Goal: Connect with others: Connect with others

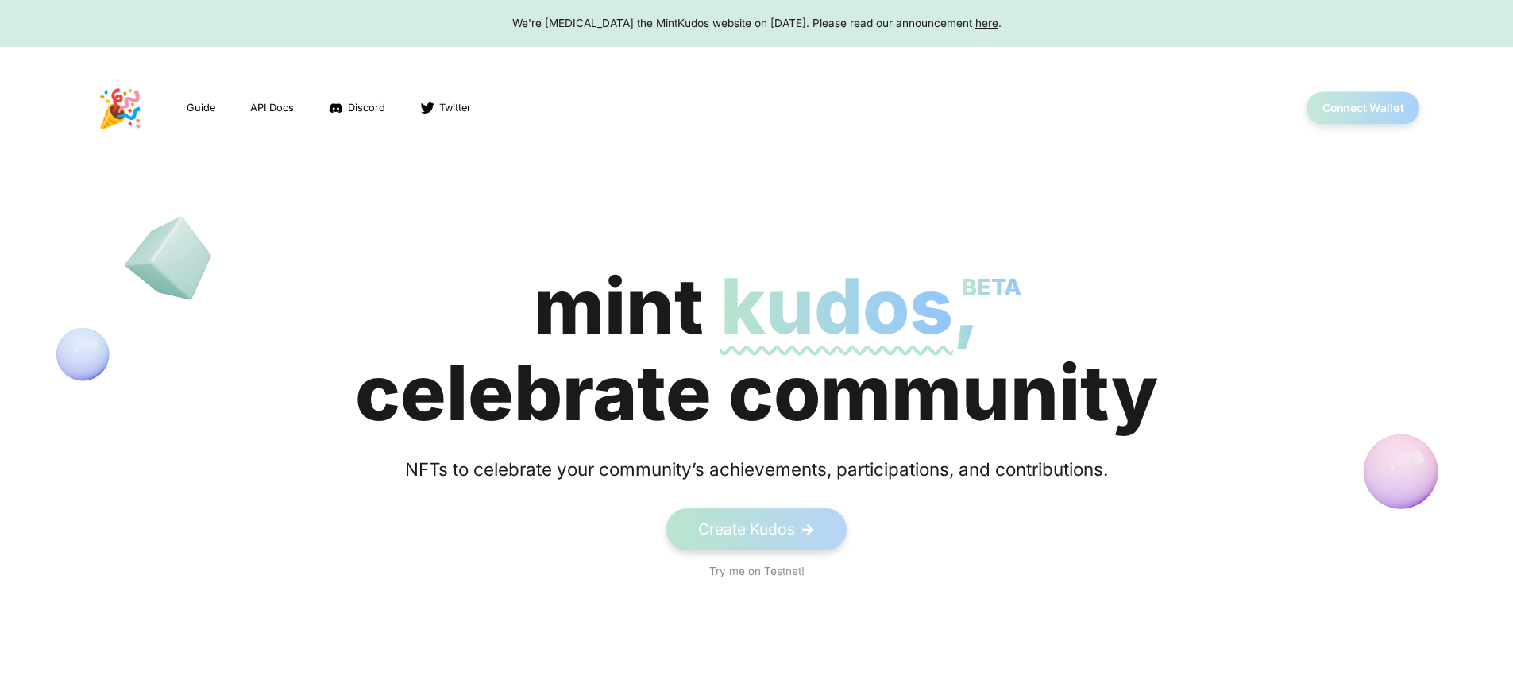
click at [1363, 108] on button "Connect Wallet" at bounding box center [1364, 108] width 114 height 33
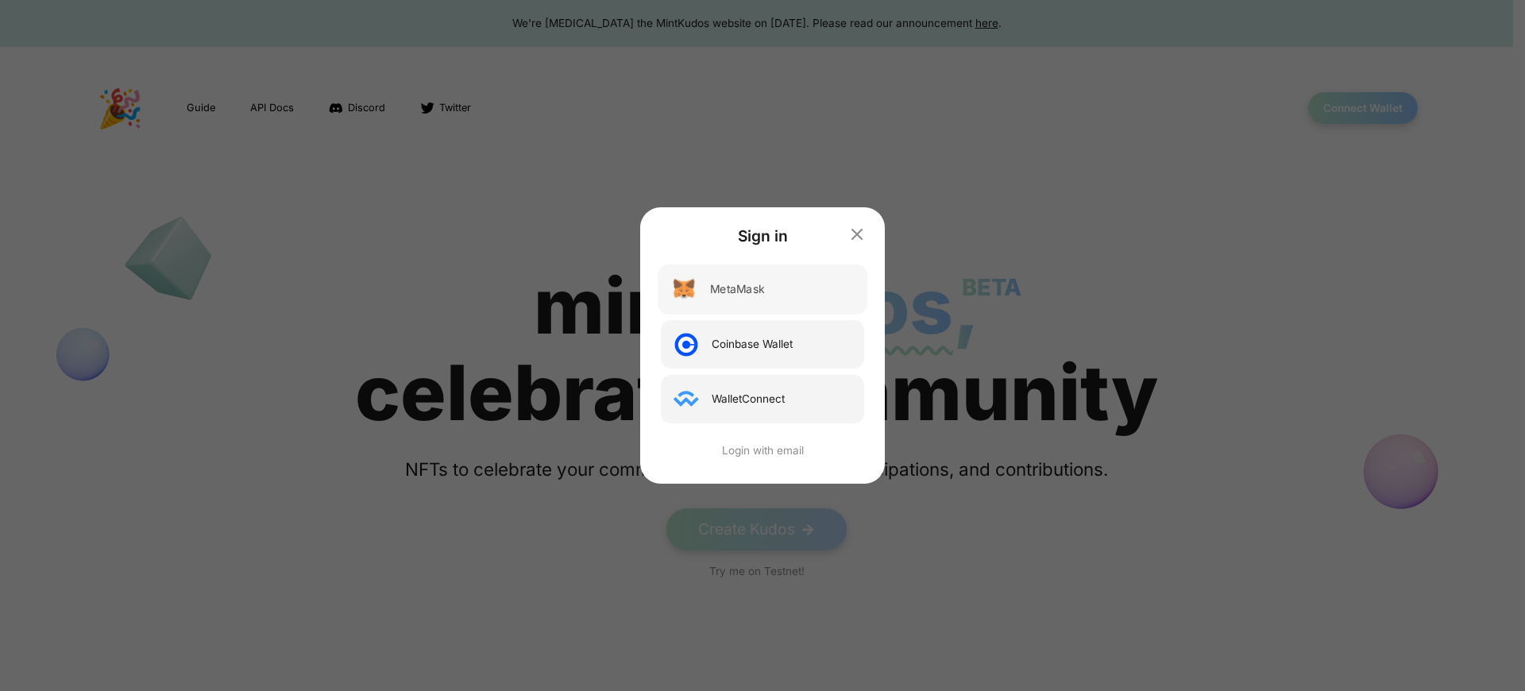
click at [736, 289] on div "MetaMask" at bounding box center [737, 289] width 54 height 17
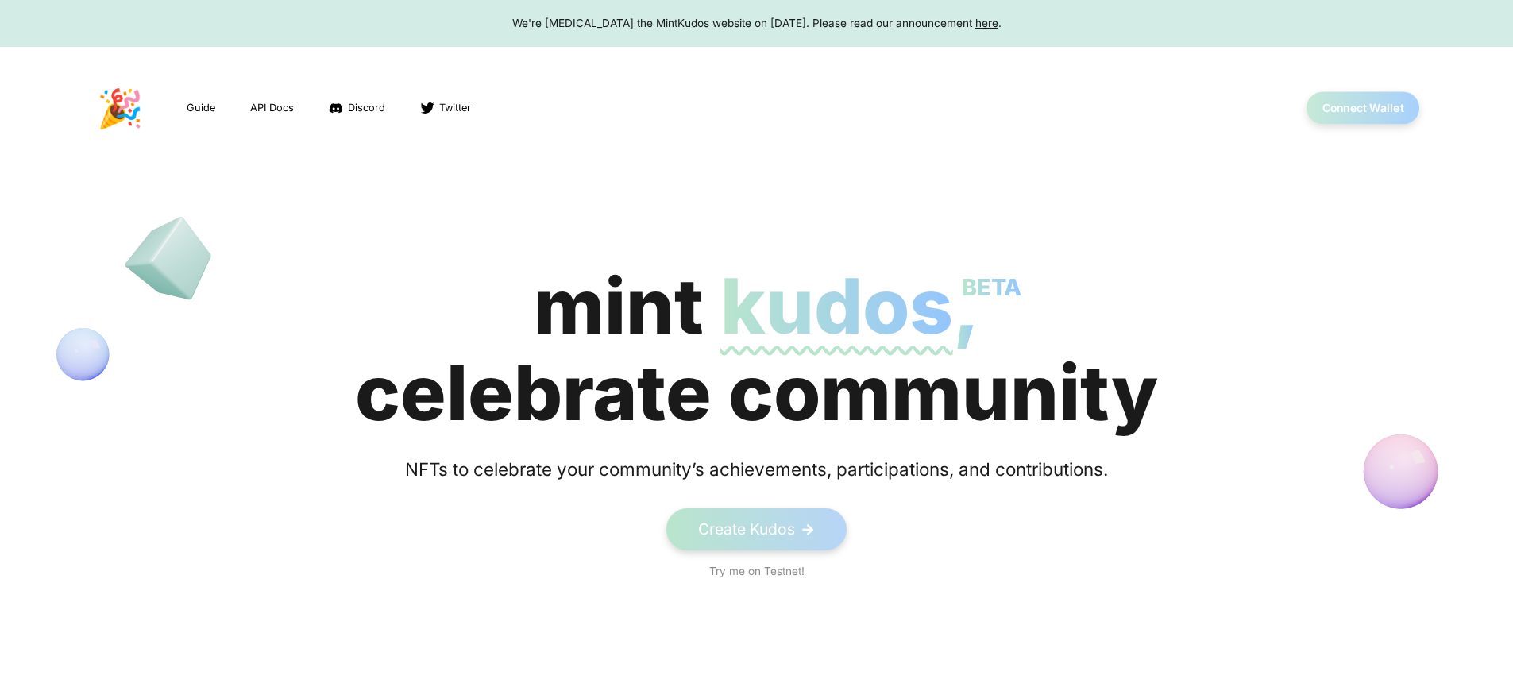
click at [1363, 108] on button "Connect Wallet" at bounding box center [1364, 108] width 114 height 33
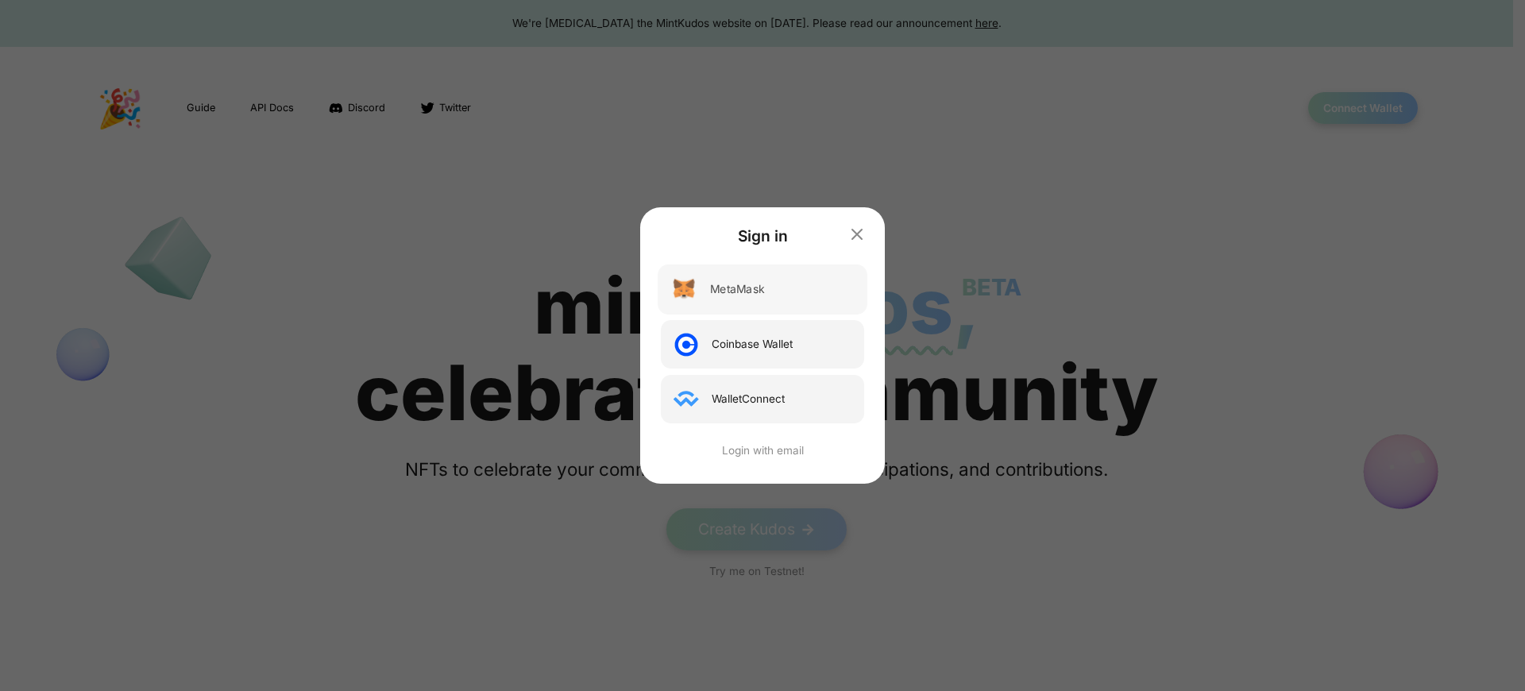
click at [736, 289] on div "MetaMask" at bounding box center [737, 289] width 54 height 17
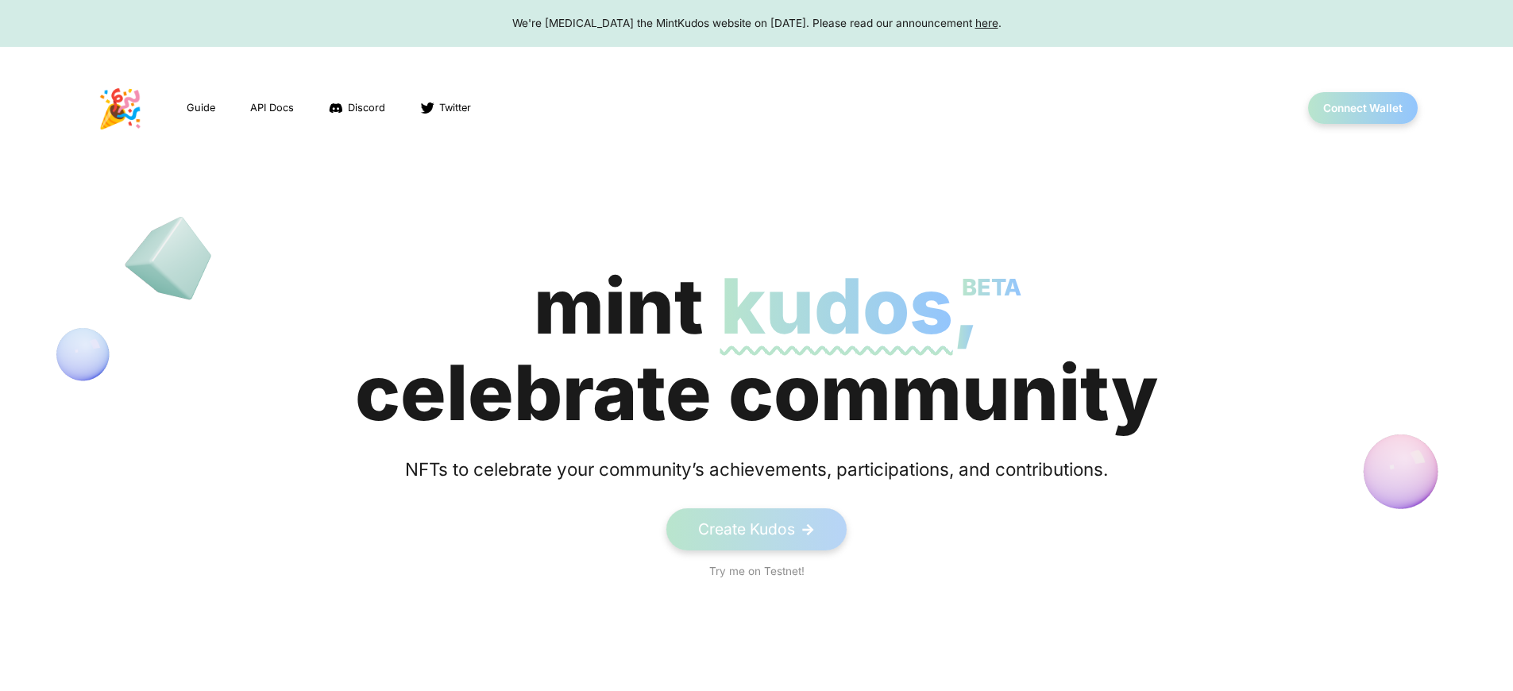
click at [756, 23] on div "We're [MEDICAL_DATA] the MintKudos website on [DATE]. Please read our announcem…" at bounding box center [756, 23] width 1483 height 16
click at [1363, 108] on button "Connect Wallet" at bounding box center [1364, 108] width 114 height 33
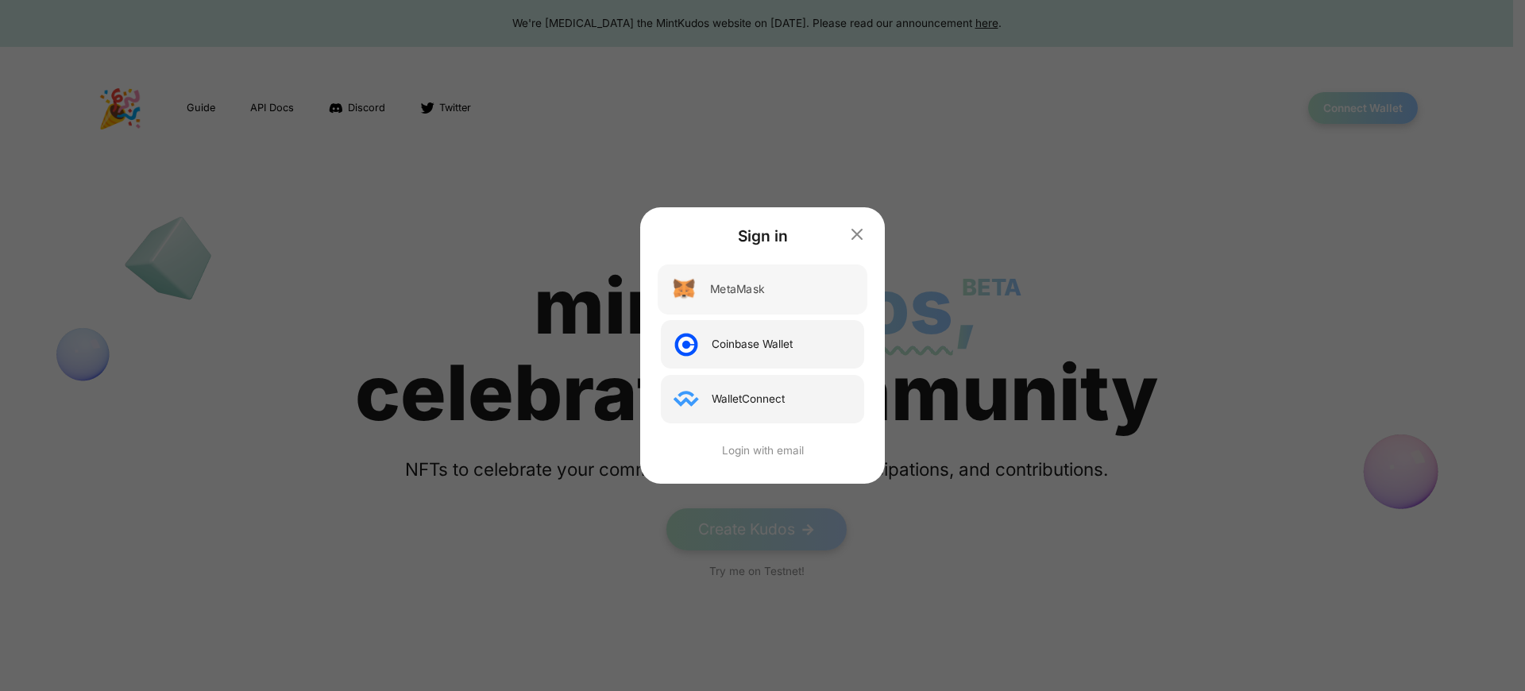
click at [736, 289] on div "MetaMask" at bounding box center [737, 289] width 54 height 17
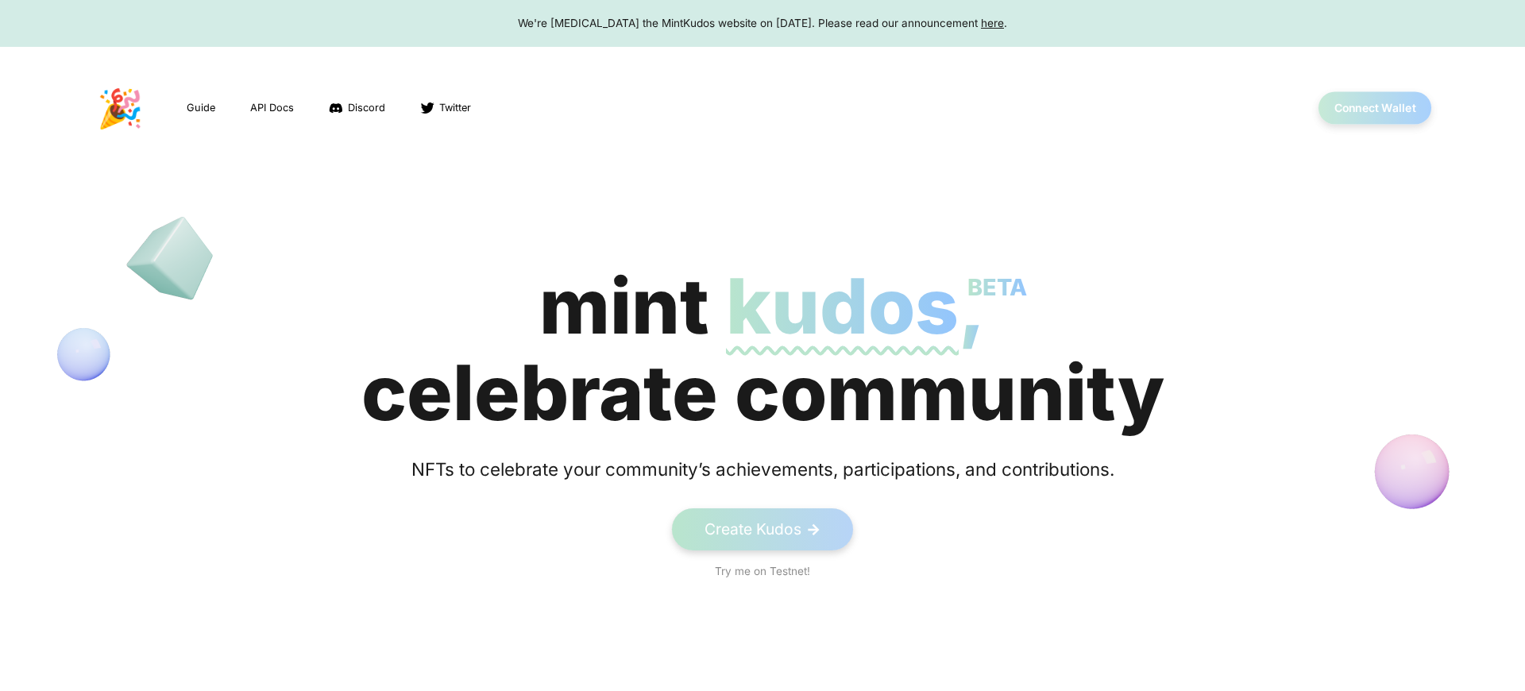
click at [1363, 108] on button "Connect Wallet" at bounding box center [1376, 108] width 114 height 33
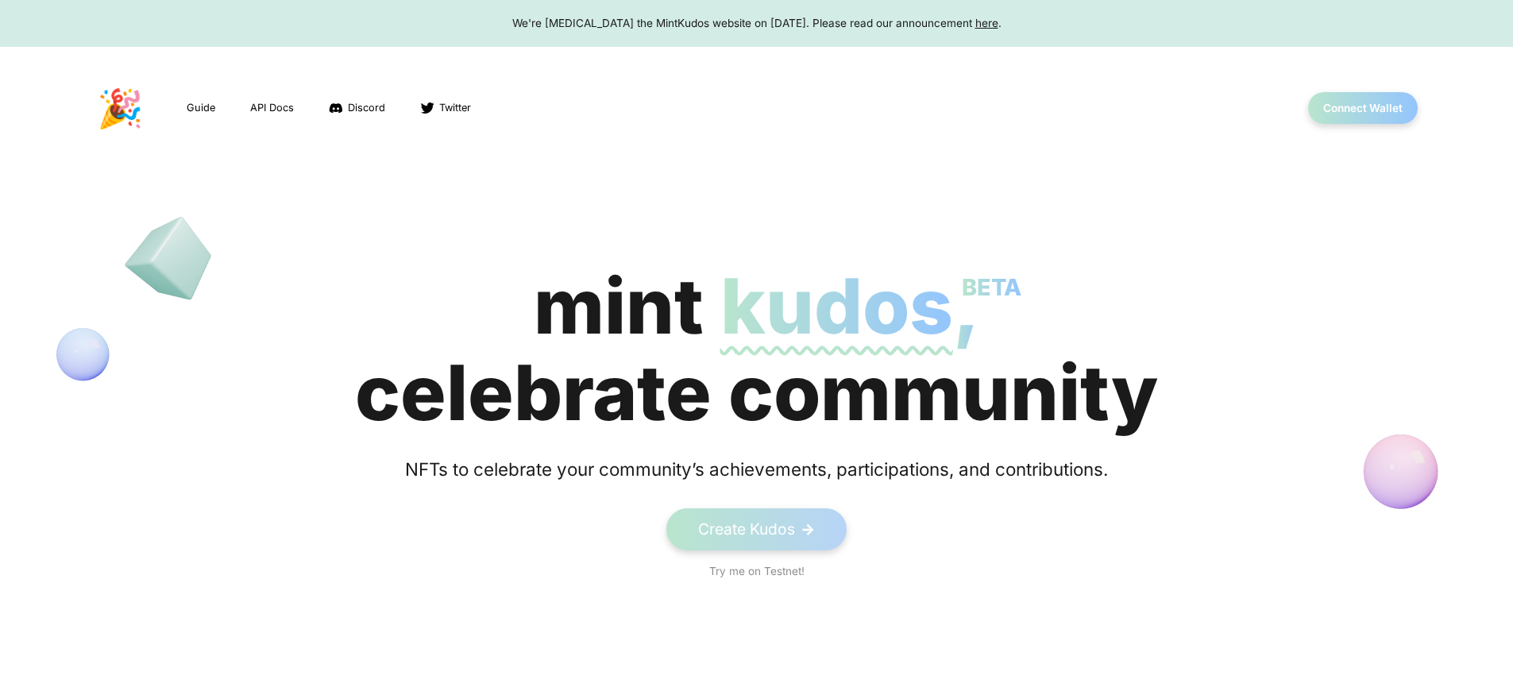
click at [756, 350] on div "mint kudos BETA , celebrate community" at bounding box center [756, 349] width 803 height 173
click at [1363, 108] on button "Connect Wallet" at bounding box center [1364, 108] width 114 height 33
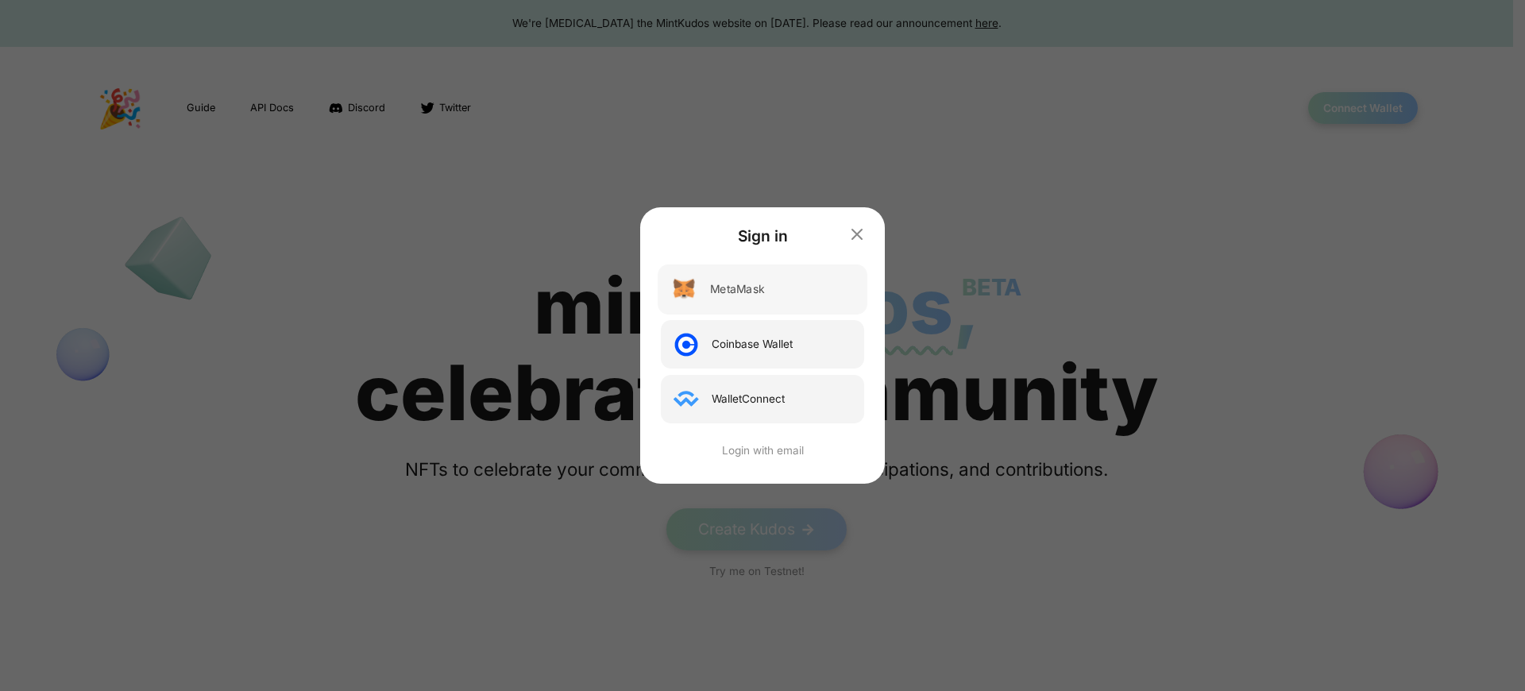
click at [736, 289] on div "MetaMask" at bounding box center [737, 289] width 54 height 17
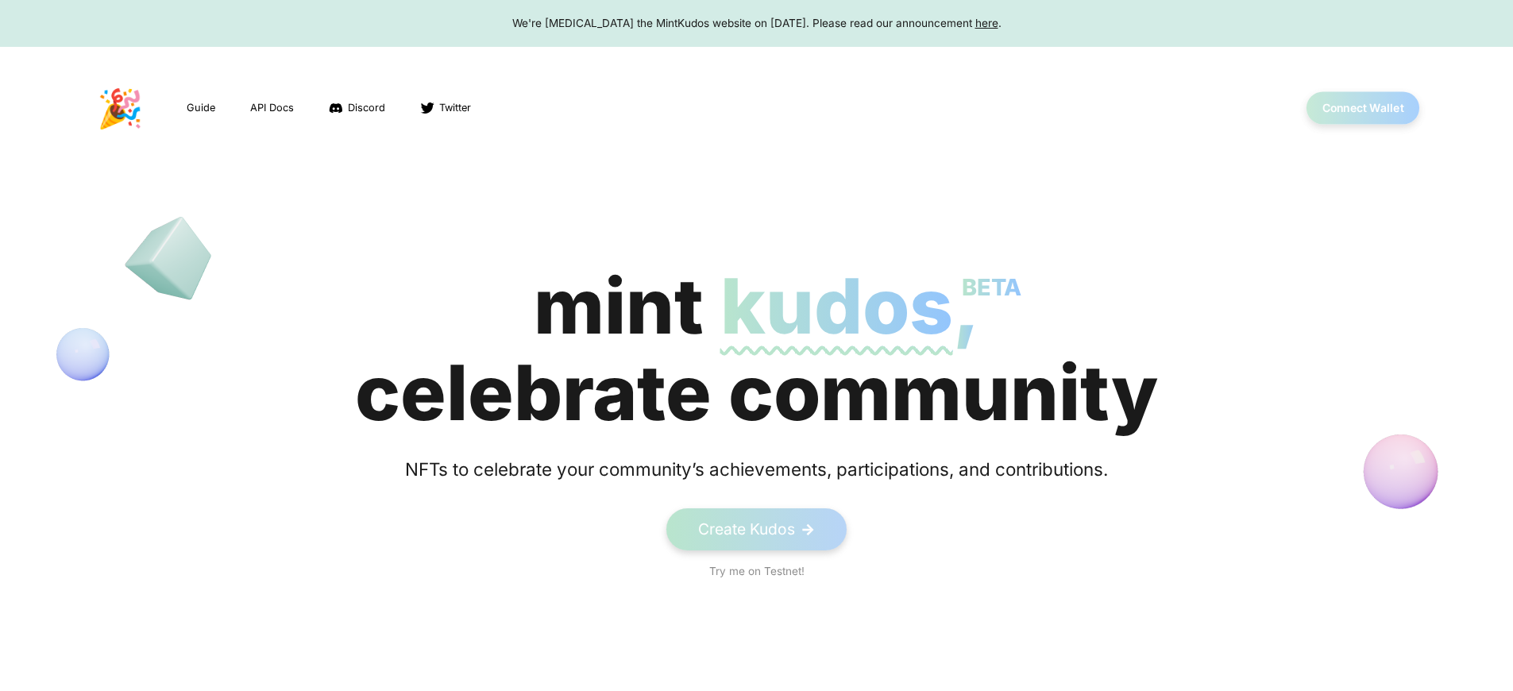
click at [1363, 108] on button "Connect Wallet" at bounding box center [1364, 108] width 114 height 33
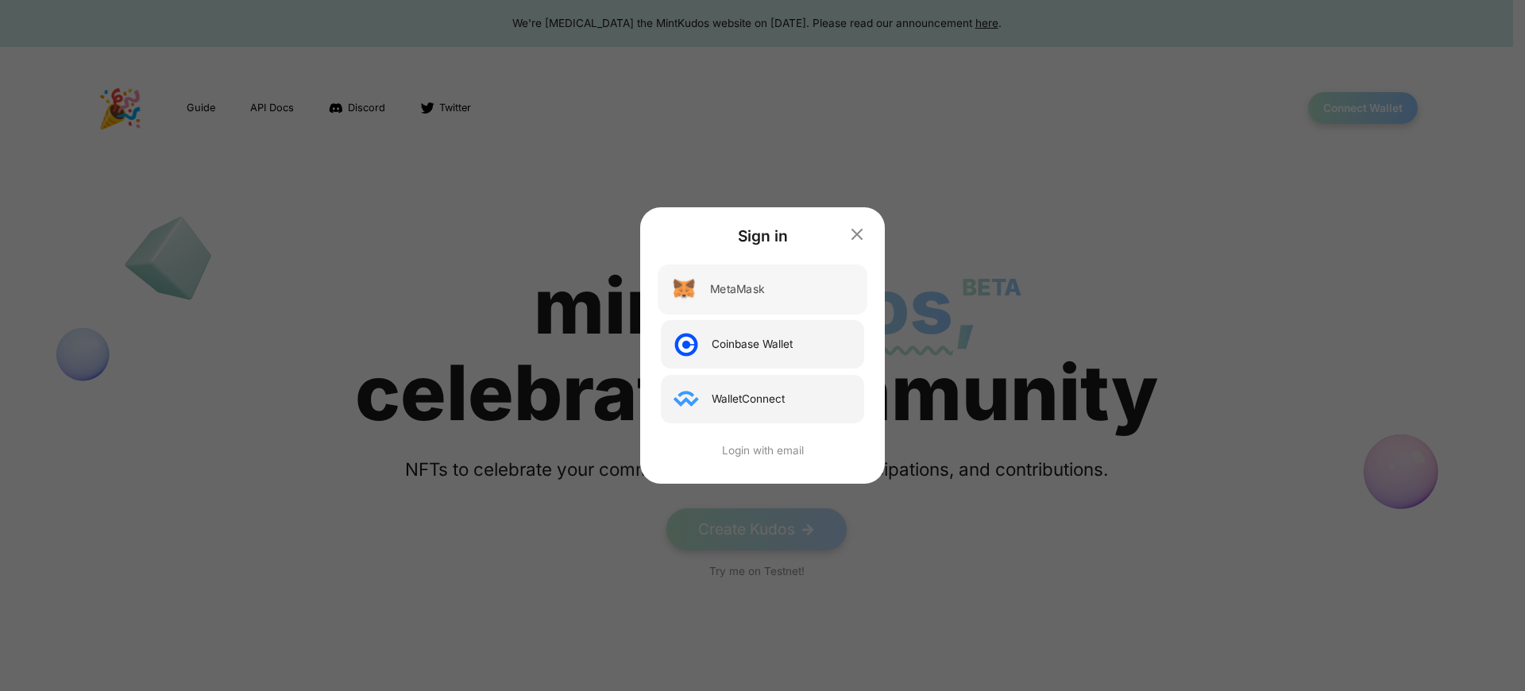
click at [736, 289] on div "MetaMask" at bounding box center [737, 289] width 54 height 17
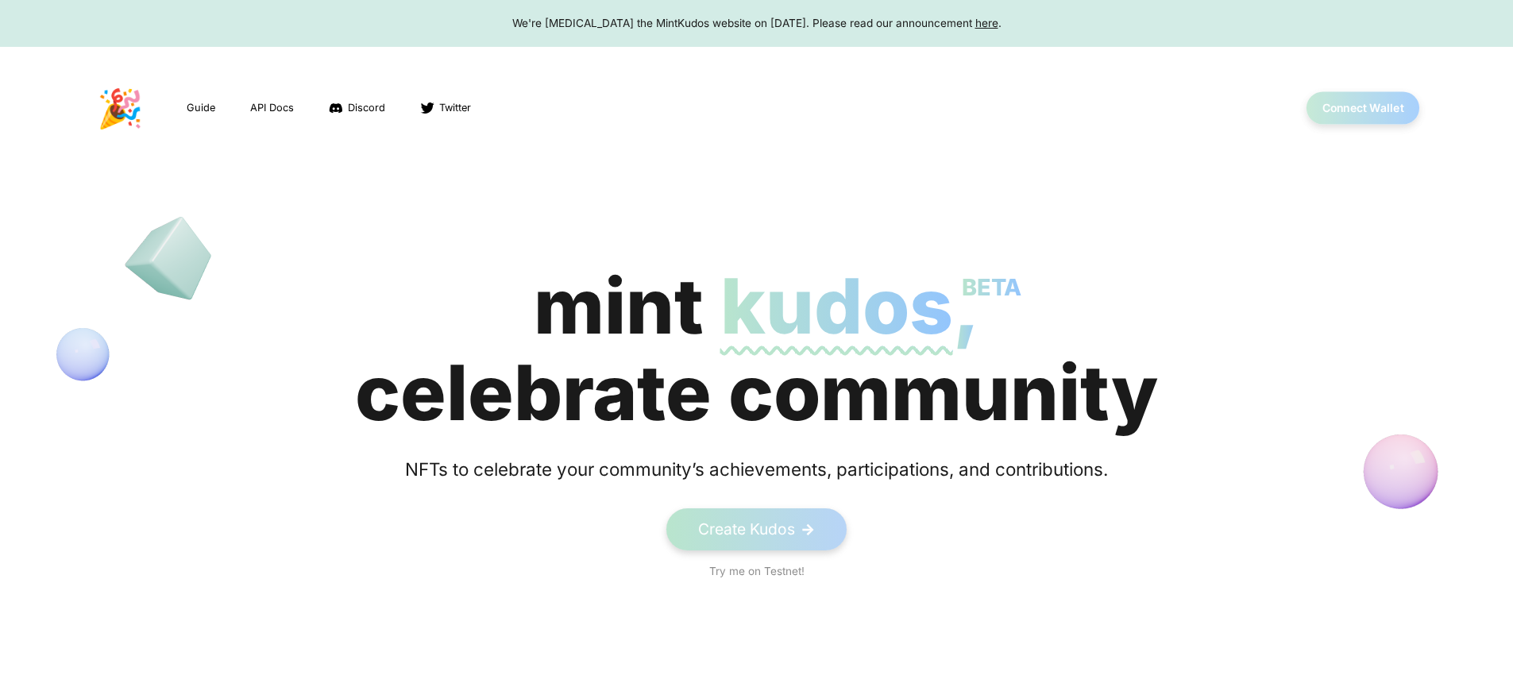
click at [1363, 108] on button "Connect Wallet" at bounding box center [1364, 108] width 114 height 33
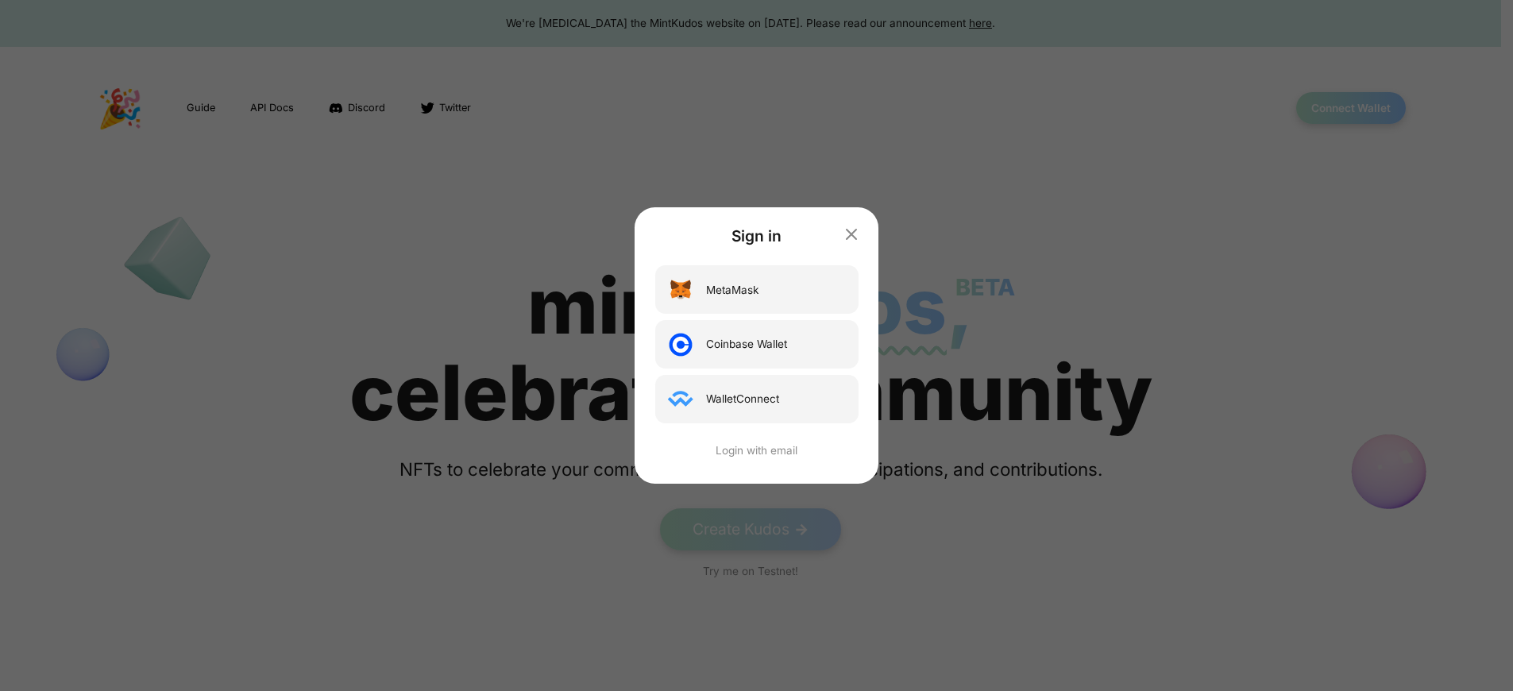
click at [1363, 108] on div "Sign in MetaMask Coinbase Wallet WalletConnect Login with email" at bounding box center [756, 345] width 1513 height 691
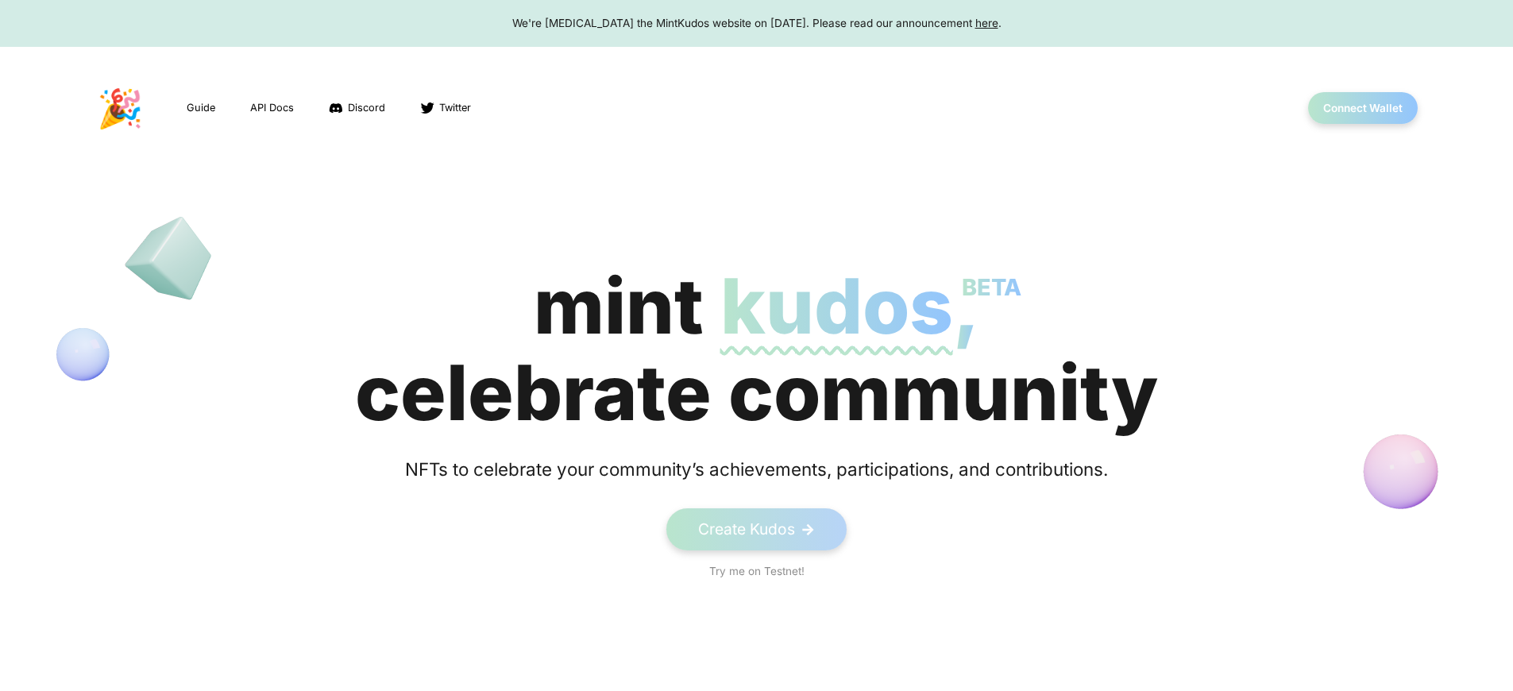
click at [756, 350] on div "mint kudos BETA , celebrate community" at bounding box center [756, 349] width 803 height 173
click at [1363, 108] on button "Connect Wallet" at bounding box center [1364, 108] width 114 height 33
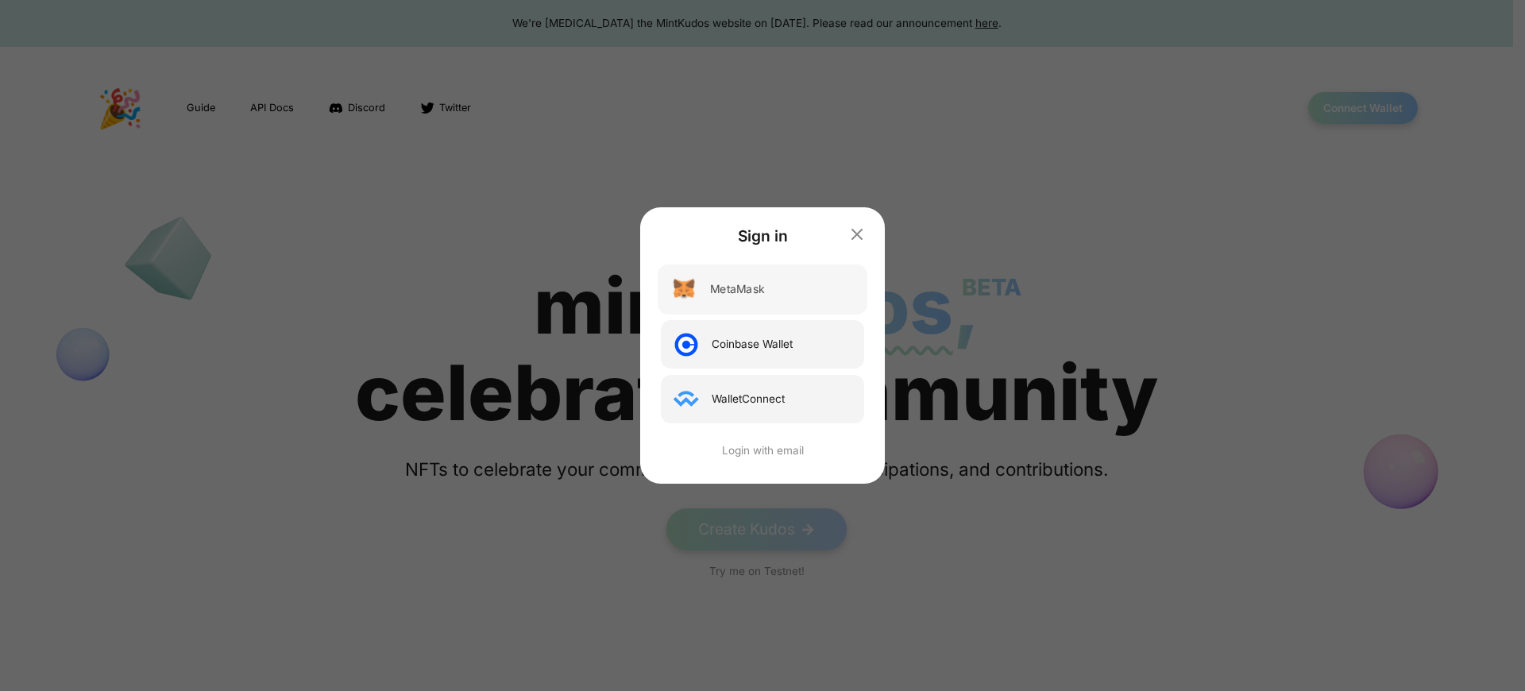
click at [736, 289] on div "MetaMask" at bounding box center [737, 289] width 54 height 17
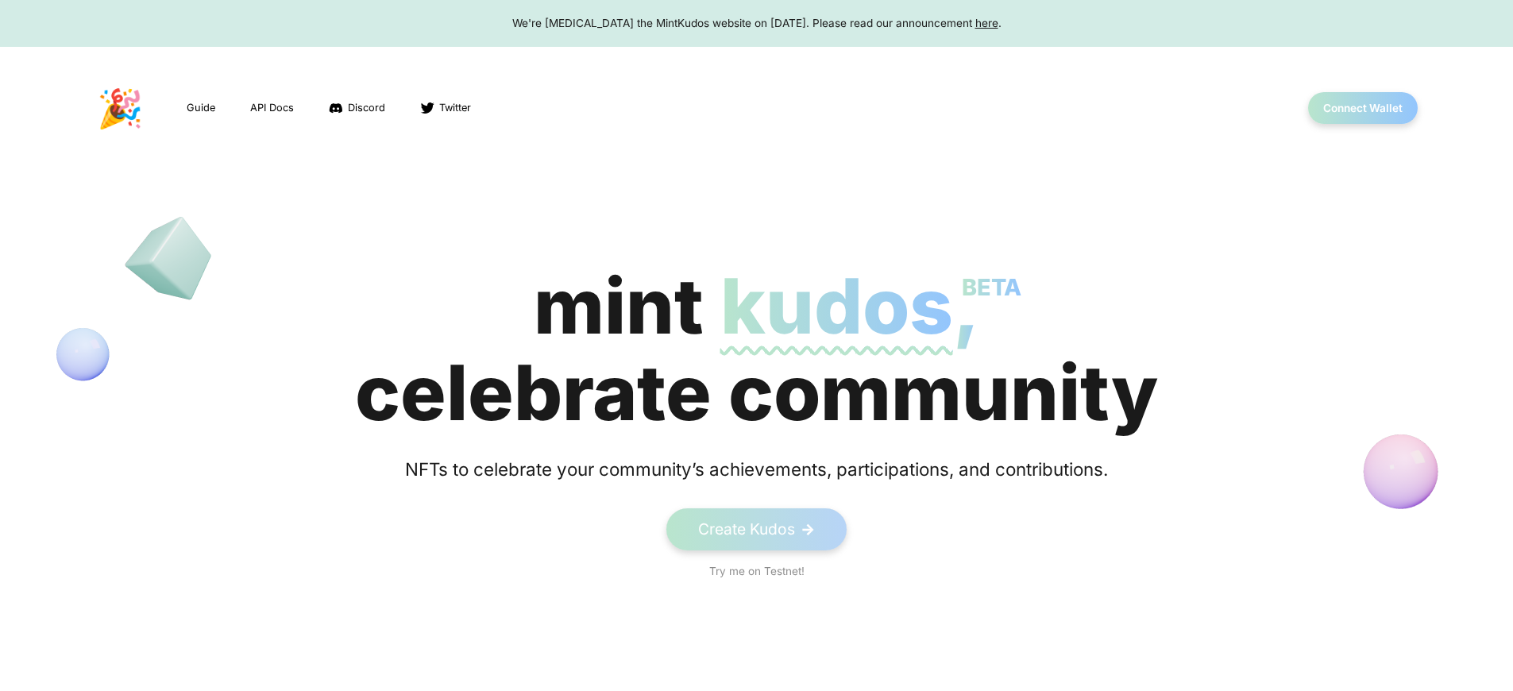
click at [756, 23] on div "We're [MEDICAL_DATA] the MintKudos website on [DATE]. Please read our announcem…" at bounding box center [756, 23] width 1483 height 16
click at [756, 23] on div "We're sunsetting the MintKudos website on August 5th, 2023. Please read our ann…" at bounding box center [756, 23] width 1483 height 16
click at [1363, 108] on button "Connect Wallet" at bounding box center [1364, 108] width 114 height 33
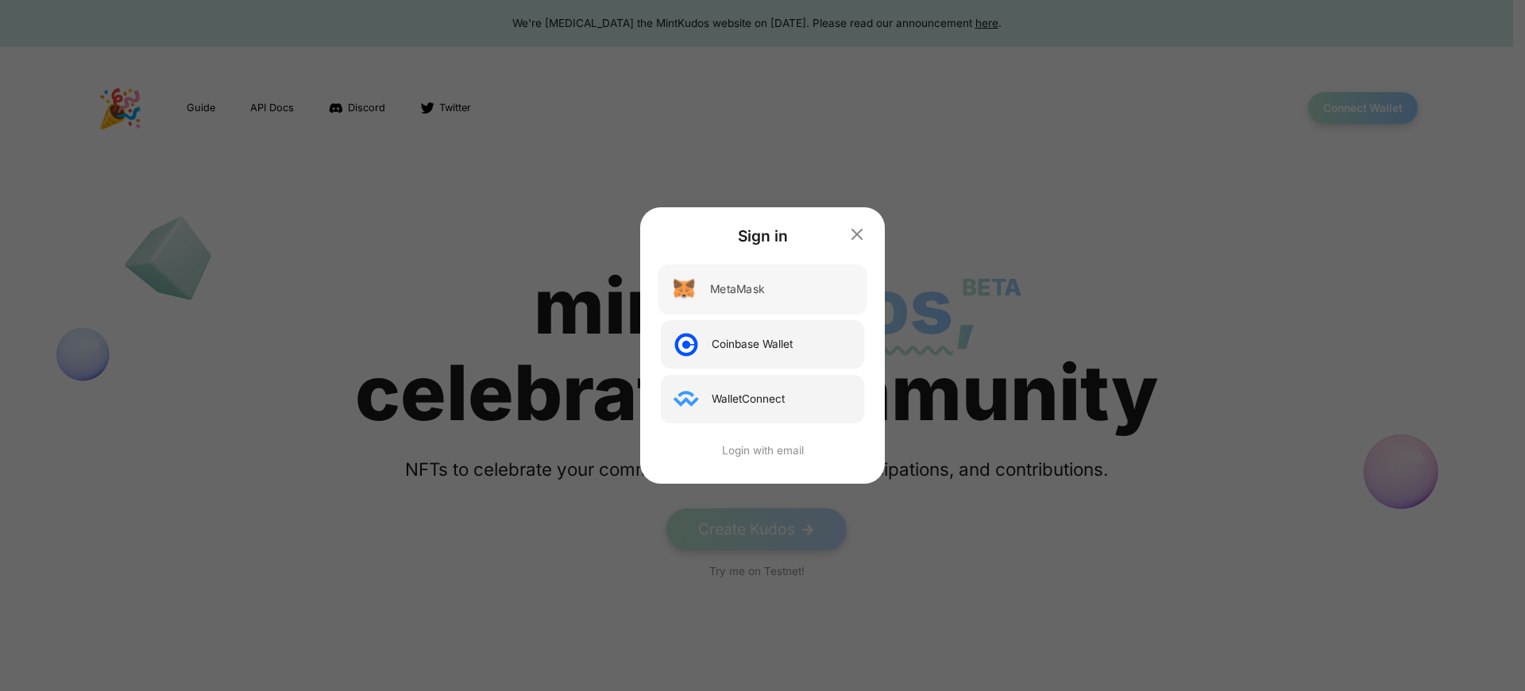
click at [736, 289] on div "MetaMask" at bounding box center [737, 289] width 54 height 17
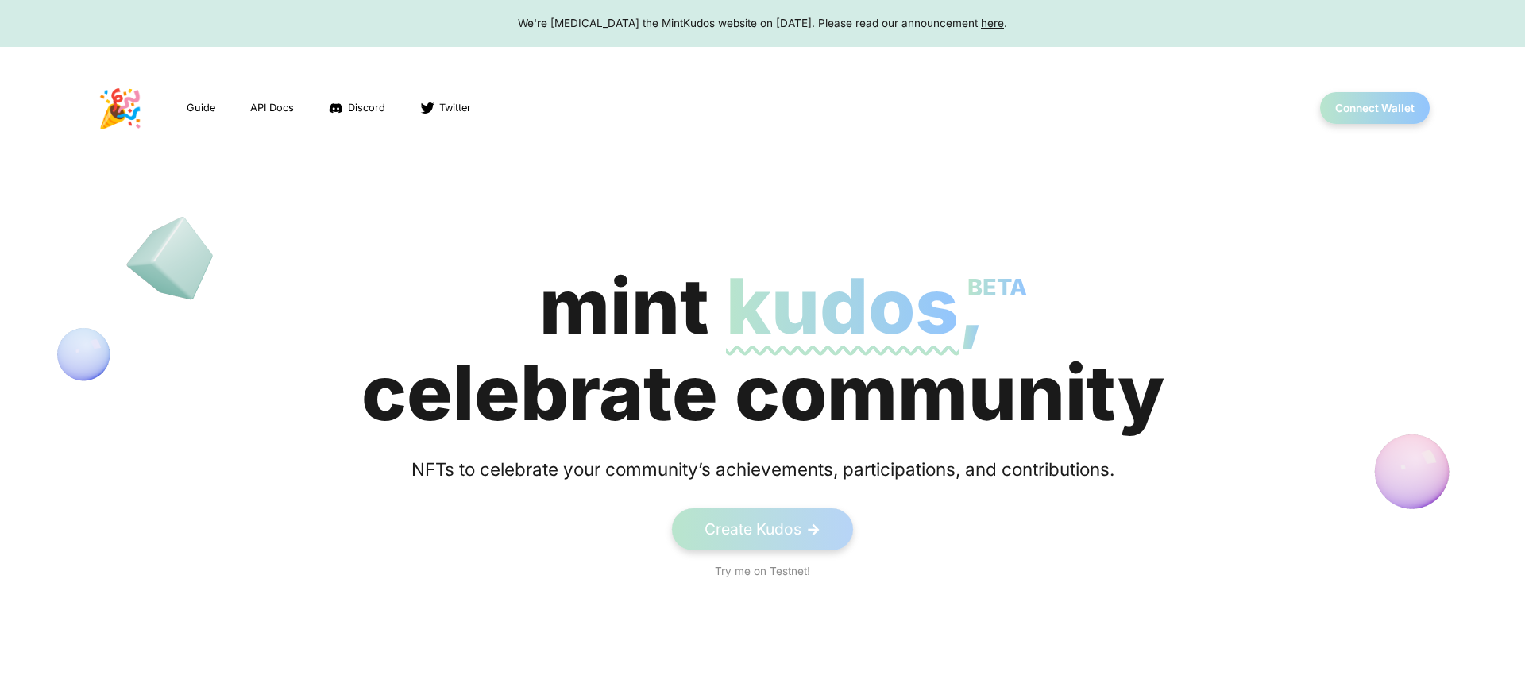
click at [756, 23] on div "We're sunsetting the MintKudos website on August 5th, 2023. Please read our ann…" at bounding box center [762, 23] width 1495 height 16
click at [756, 350] on div "mint kudos BETA , celebrate community" at bounding box center [756, 349] width 803 height 173
